Goal: Transaction & Acquisition: Book appointment/travel/reservation

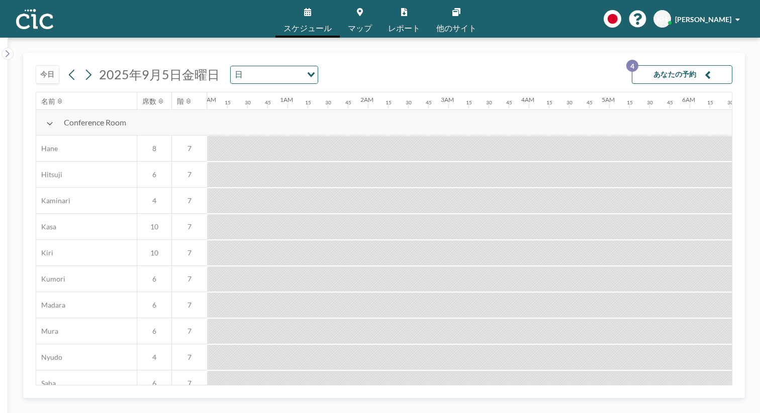
scroll to position [0, 1000]
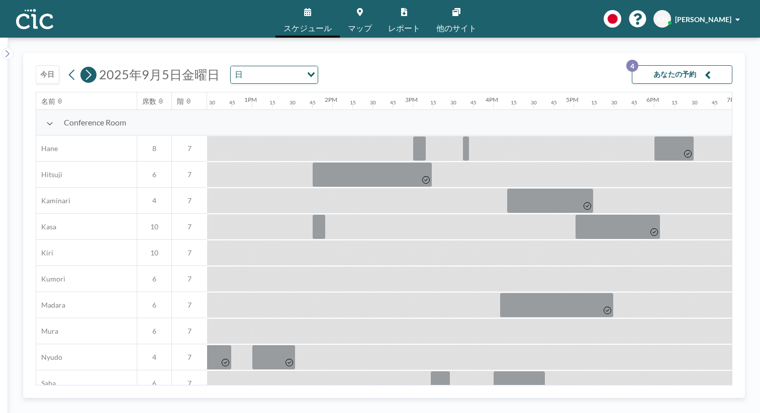
click at [83, 67] on icon at bounding box center [88, 74] width 10 height 15
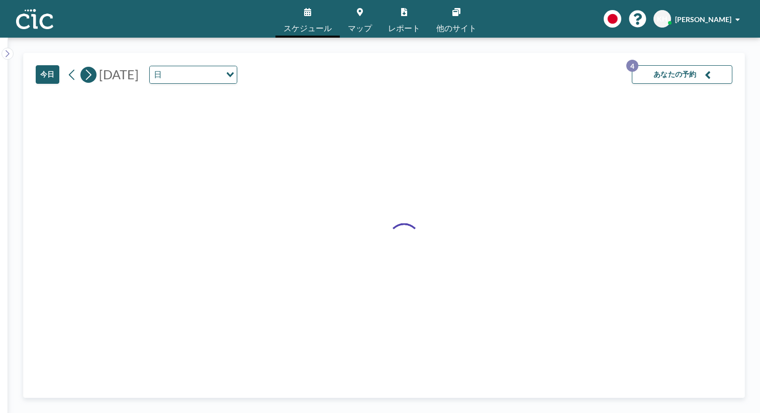
click at [83, 67] on icon at bounding box center [88, 74] width 10 height 15
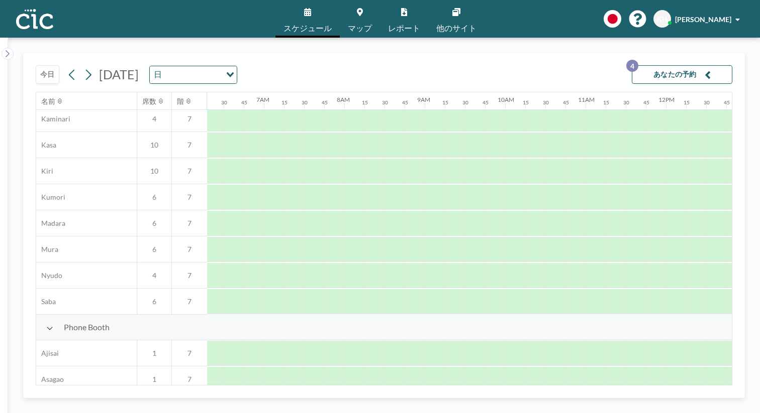
scroll to position [0, 506]
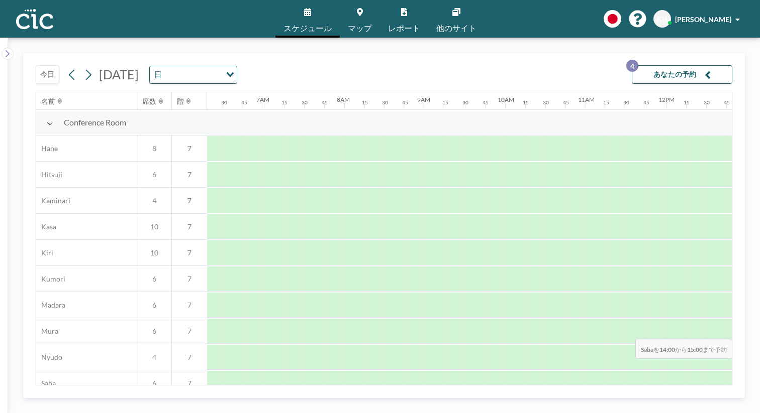
drag, startPoint x: 585, startPoint y: 314, endPoint x: 632, endPoint y: 315, distance: 46.7
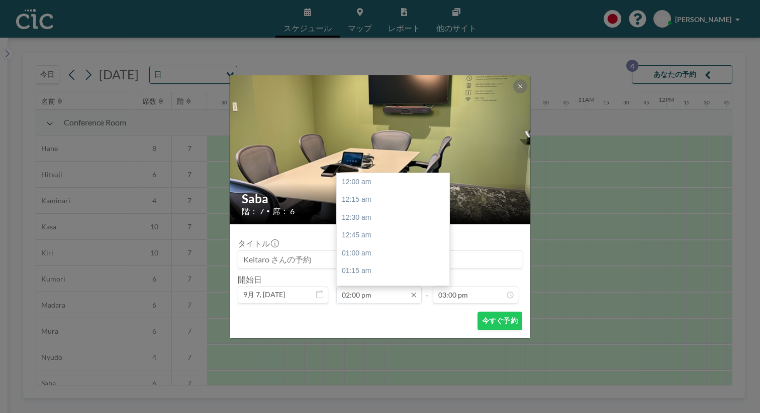
scroll to position [962, 0]
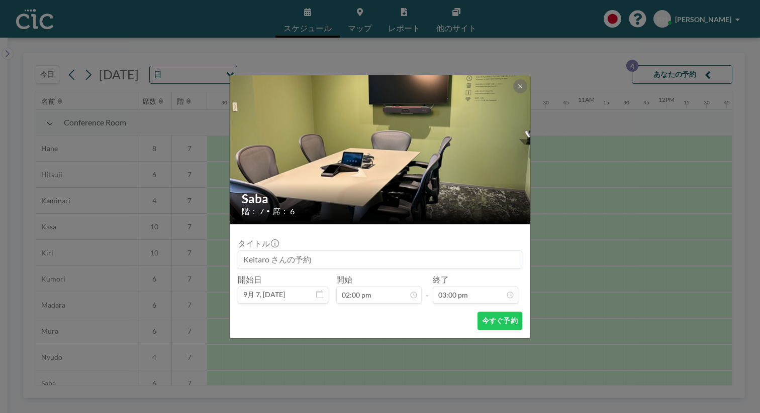
click at [315, 251] on input at bounding box center [379, 259] width 283 height 17
type input "ほ"
click at [517, 89] on icon at bounding box center [520, 86] width 6 height 6
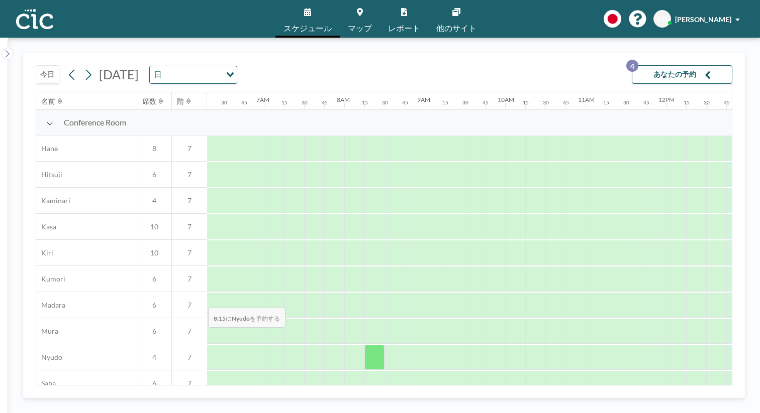
scroll to position [469, 506]
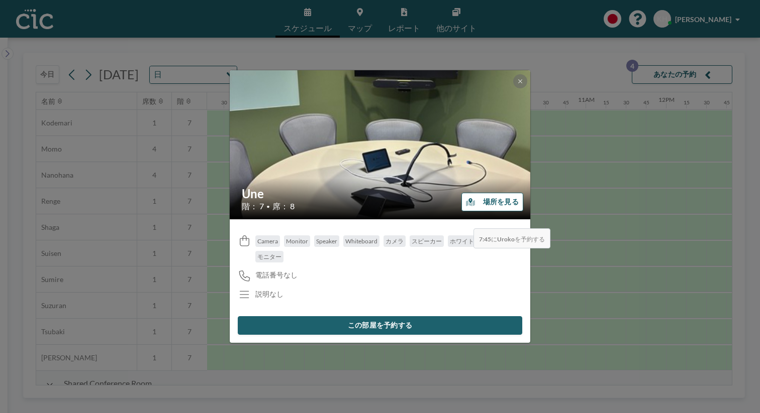
click at [470, 205] on button "場所を見る" at bounding box center [492, 202] width 62 height 19
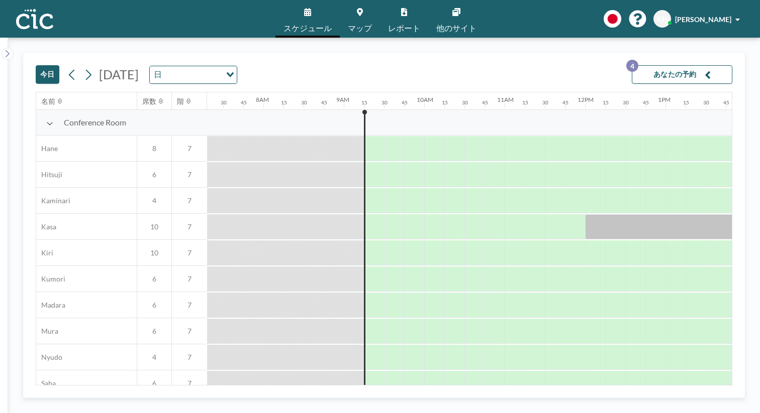
scroll to position [0, 588]
click at [80, 67] on button at bounding box center [88, 75] width 16 height 16
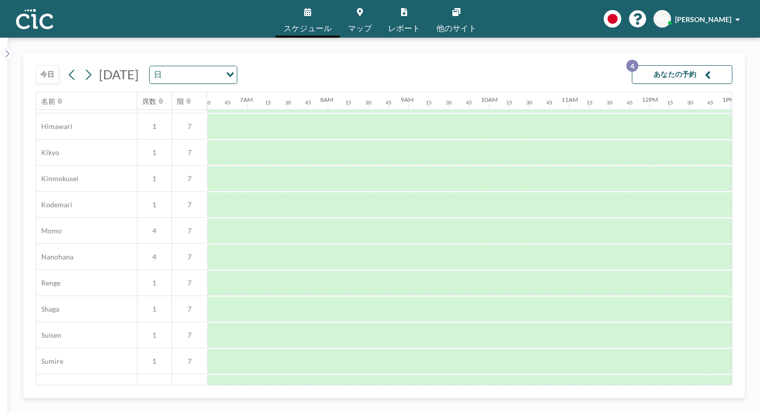
scroll to position [469, 522]
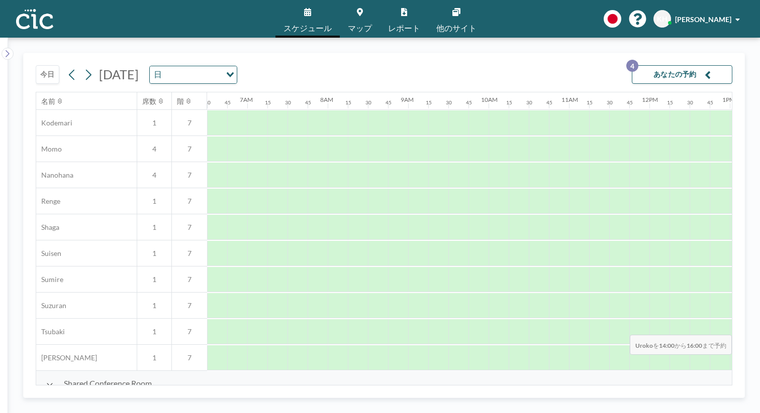
drag, startPoint x: 576, startPoint y: 315, endPoint x: 679, endPoint y: 311, distance: 102.6
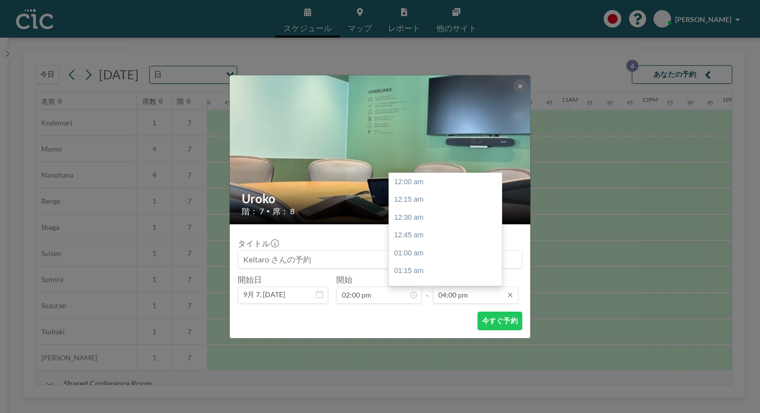
scroll to position [1026, 0]
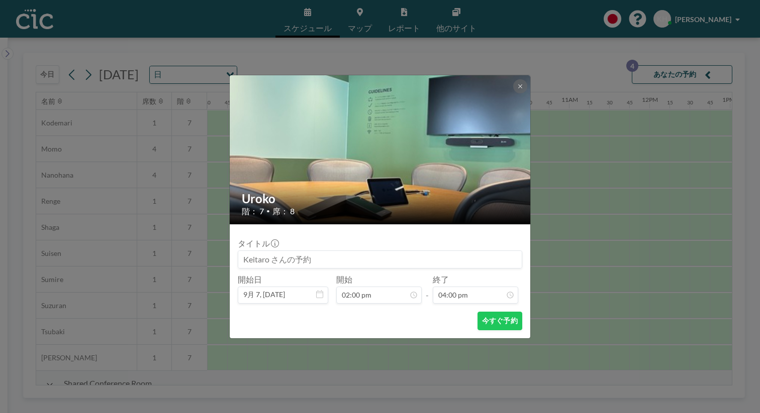
click at [331, 251] on input at bounding box center [379, 259] width 283 height 17
type input "帆に風"
click at [477, 312] on button "今すぐ予約" at bounding box center [499, 321] width 45 height 19
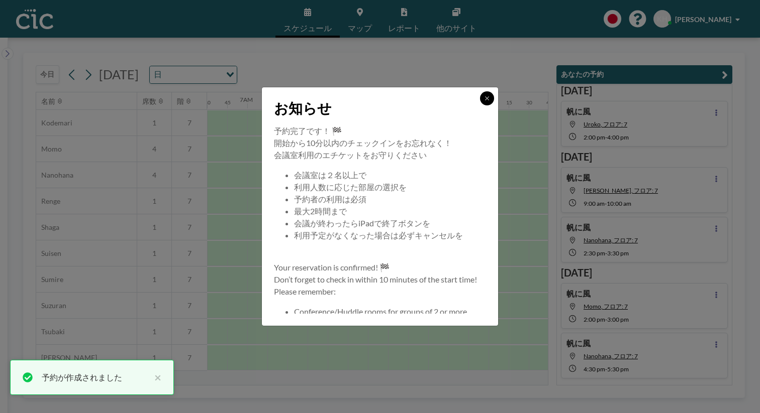
click at [484, 101] on icon at bounding box center [487, 98] width 6 height 6
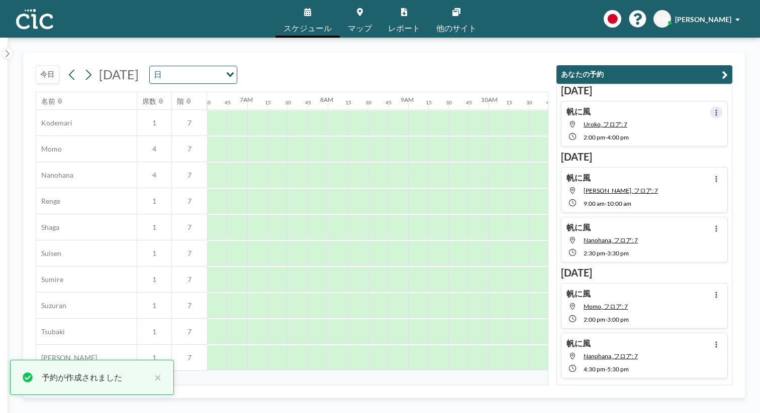
click at [722, 106] on button at bounding box center [716, 112] width 12 height 12
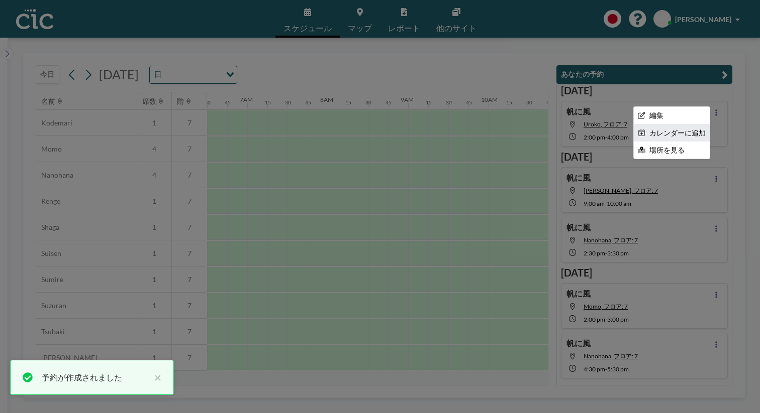
click at [687, 125] on li "カレンダーに追加" at bounding box center [671, 133] width 76 height 17
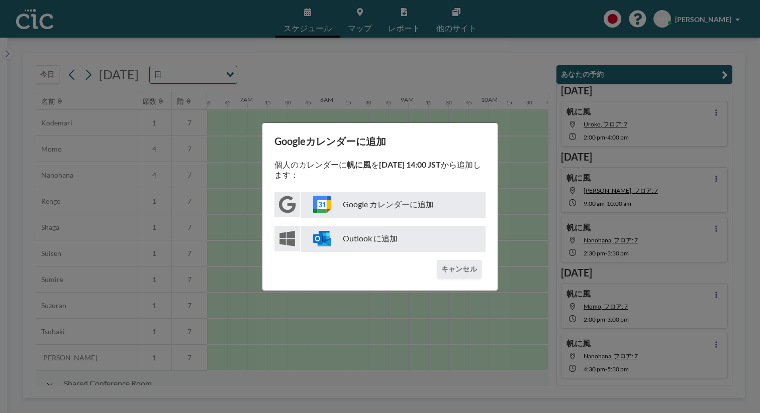
click at [363, 207] on p "Google カレンダーに追加" at bounding box center [393, 205] width 184 height 26
